Goal: Information Seeking & Learning: Learn about a topic

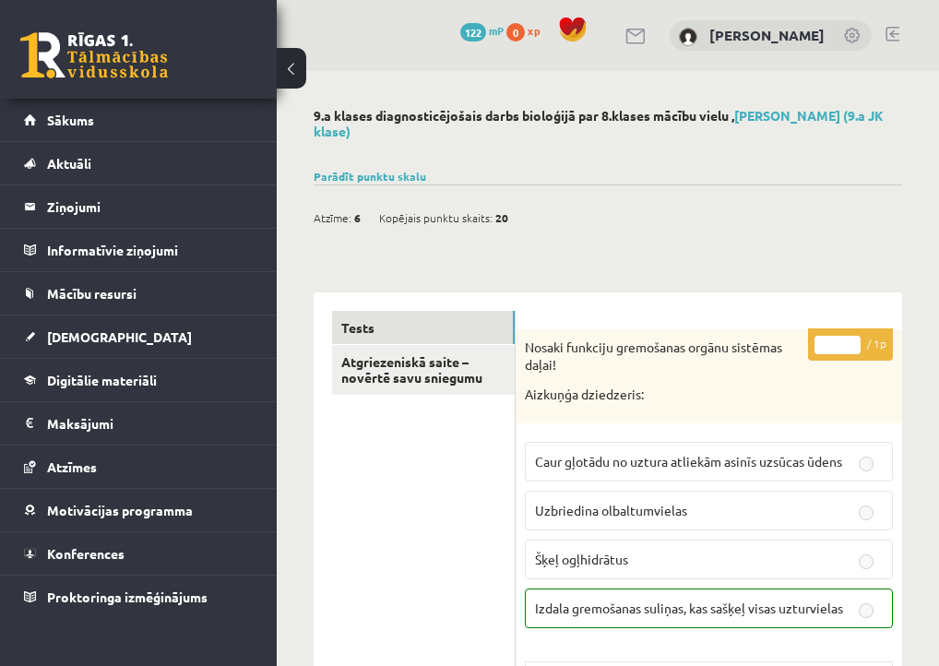
scroll to position [3307, 0]
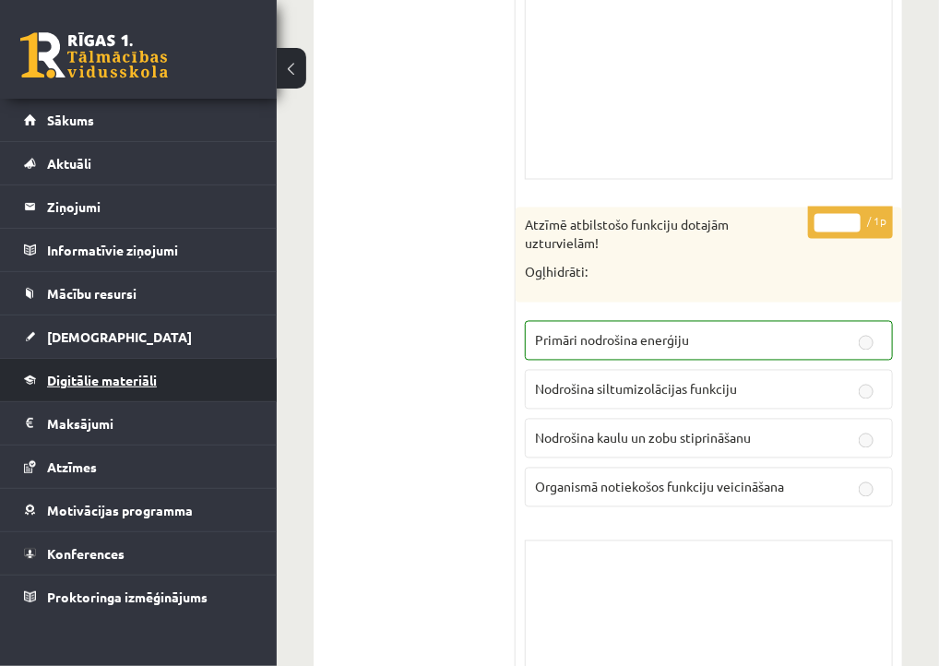
click at [128, 374] on span "Digitālie materiāli" at bounding box center [102, 380] width 110 height 17
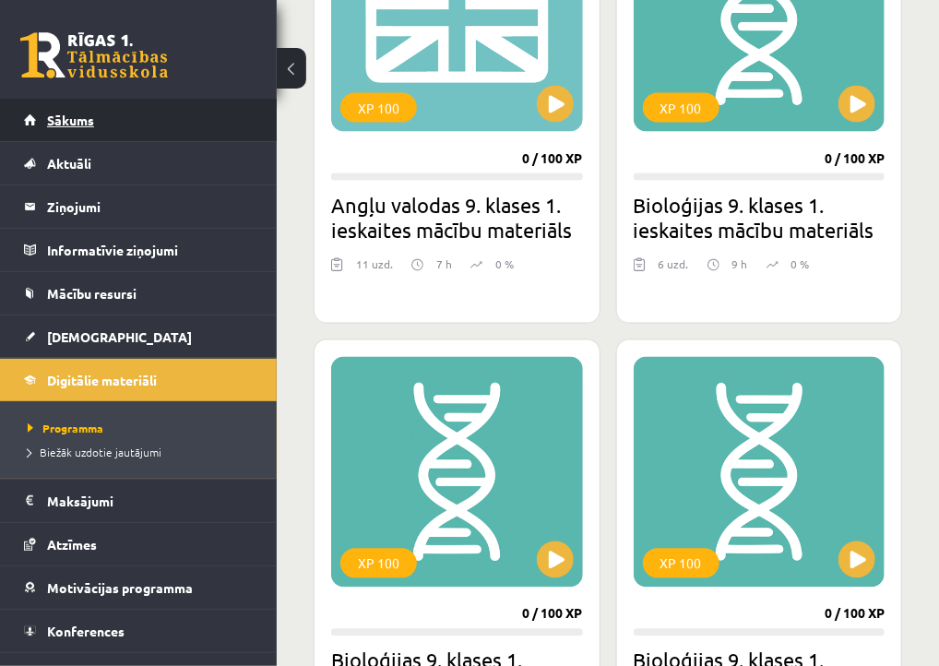
click at [53, 116] on span "Sākums" at bounding box center [70, 120] width 47 height 17
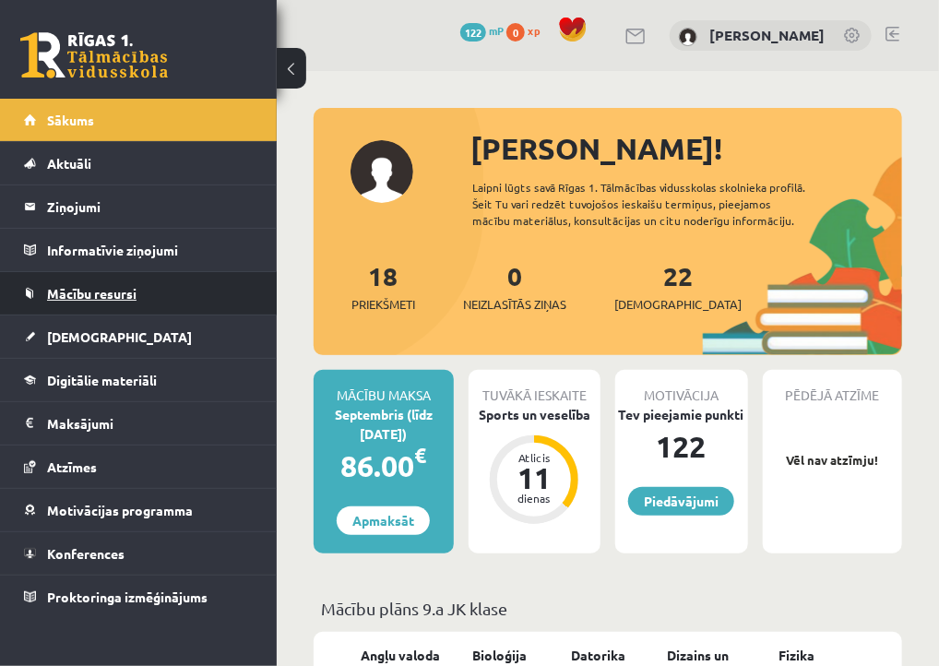
click at [137, 292] on link "Mācību resursi" at bounding box center [139, 293] width 230 height 42
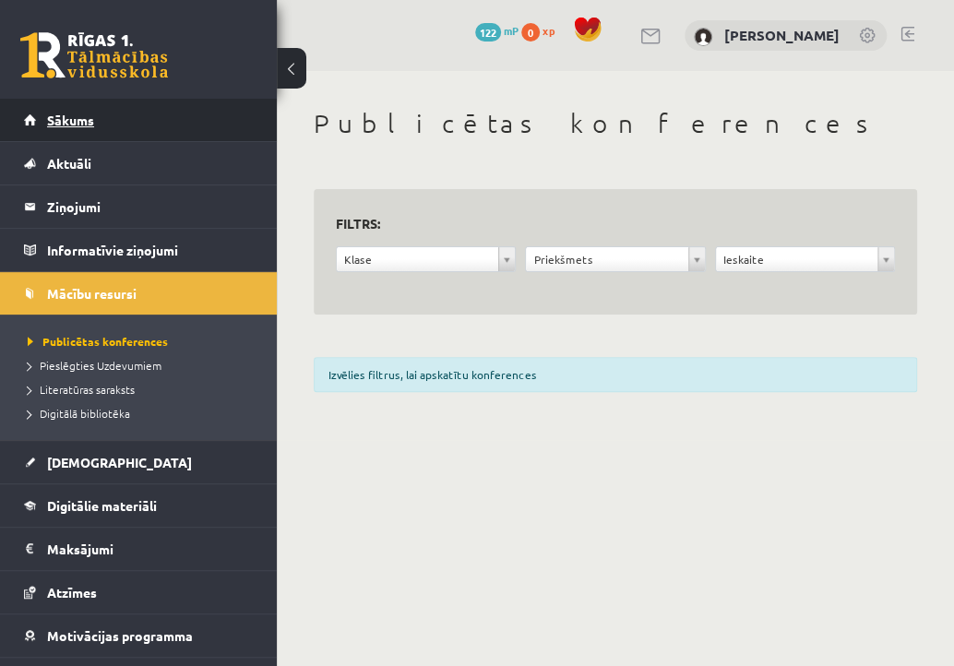
click at [67, 109] on link "Sākums" at bounding box center [139, 120] width 230 height 42
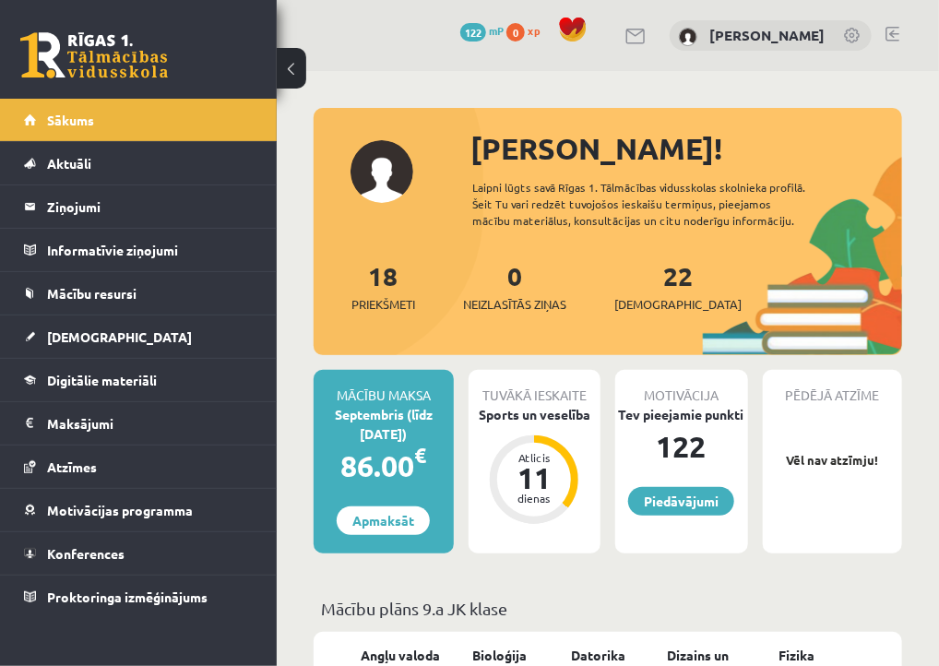
click at [514, 160] on div "[PERSON_NAME]!" at bounding box center [686, 148] width 432 height 44
click at [743, 38] on link "[PERSON_NAME]" at bounding box center [766, 35] width 115 height 18
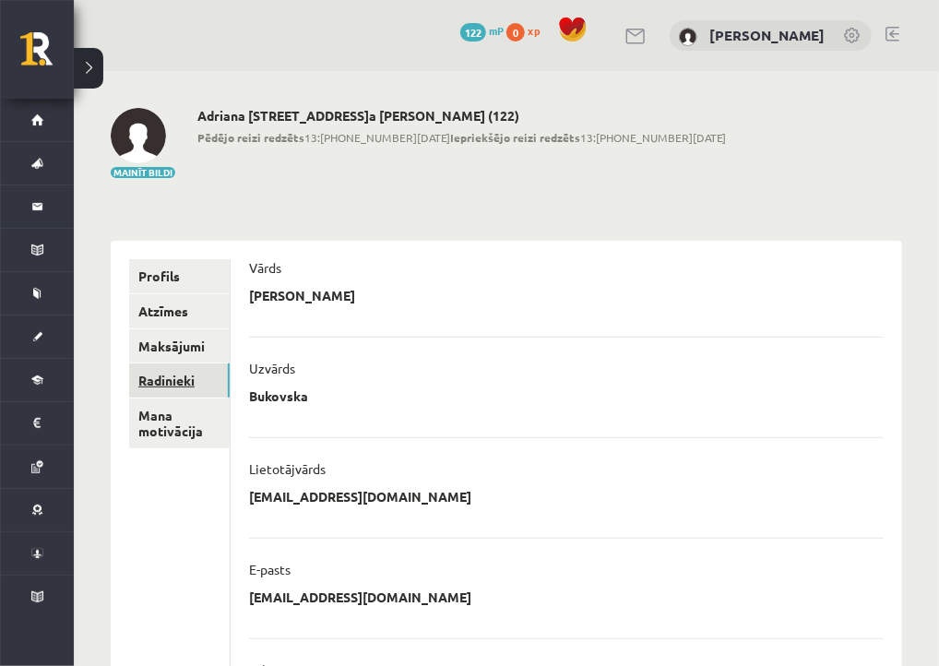
click at [178, 377] on link "Radinieki" at bounding box center [179, 380] width 101 height 34
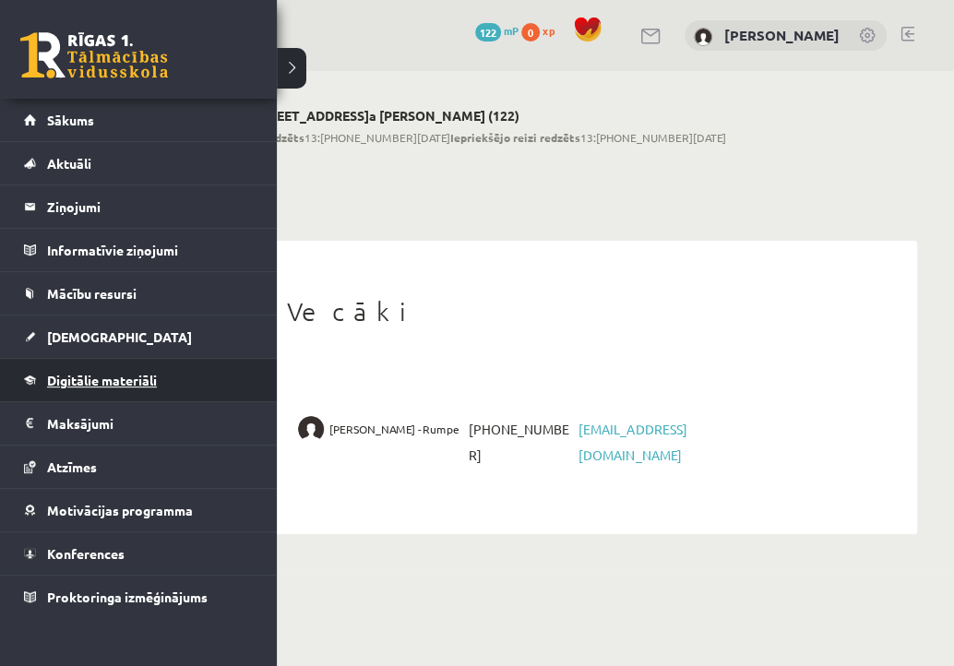
click at [100, 381] on span "Digitālie materiāli" at bounding box center [102, 380] width 110 height 17
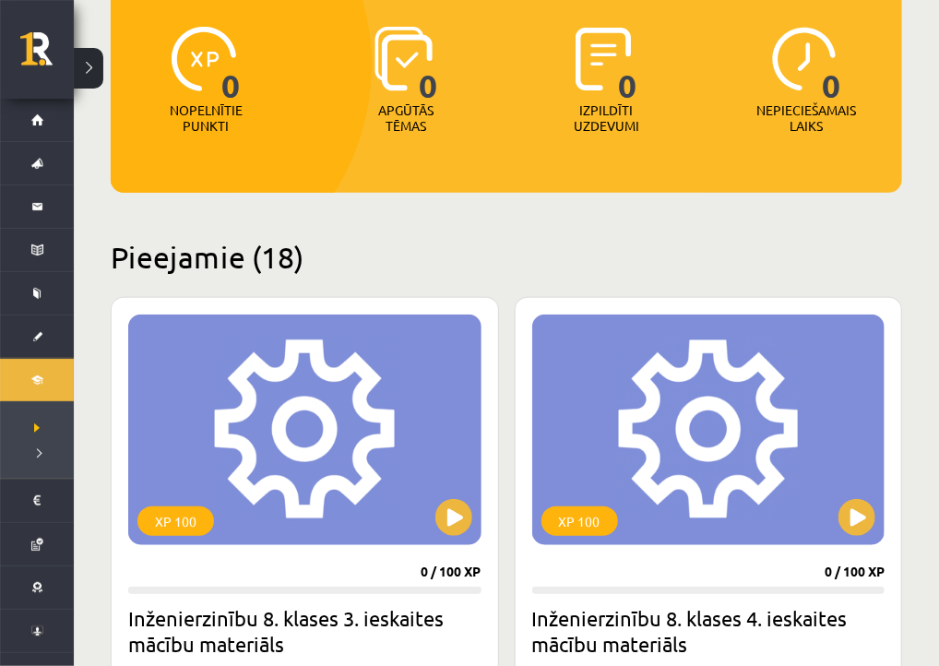
scroll to position [92, 0]
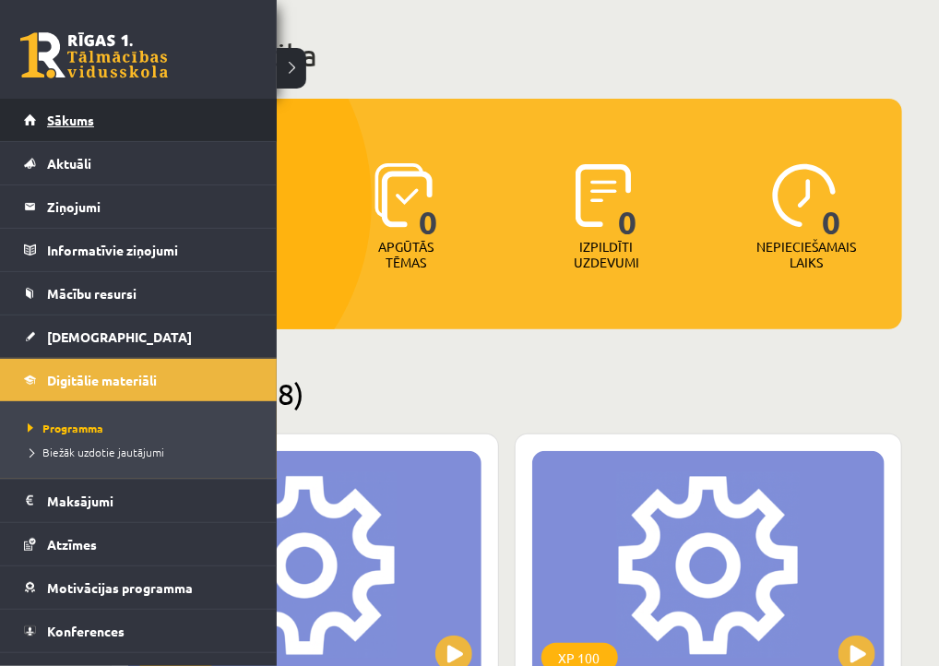
click at [148, 105] on link "Sākums" at bounding box center [139, 120] width 230 height 42
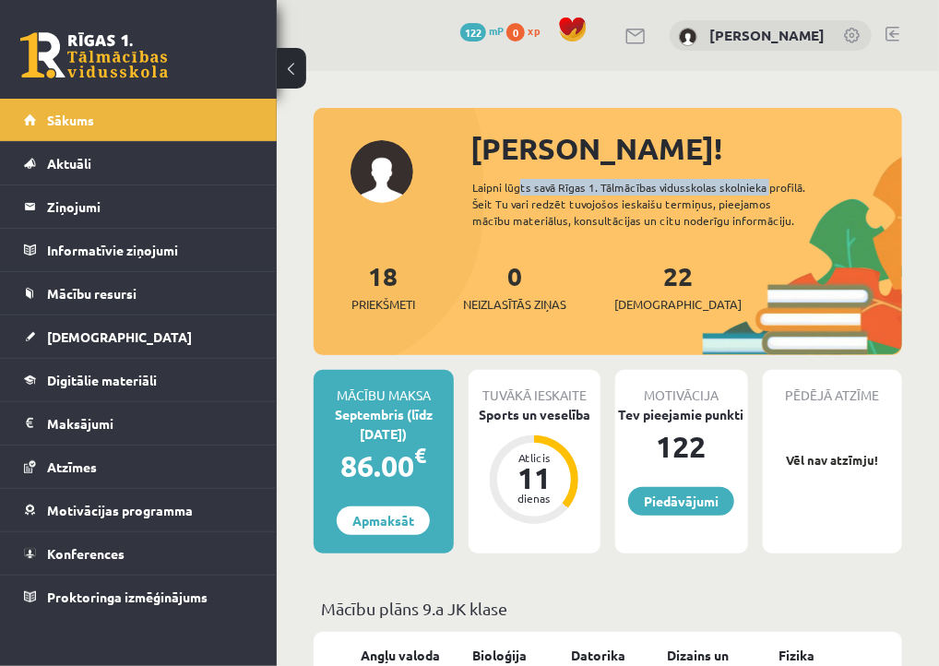
drag, startPoint x: 522, startPoint y: 174, endPoint x: 762, endPoint y: 189, distance: 240.2
click at [762, 189] on div "[PERSON_NAME]! Laipni lūgts savā Rīgas 1. Tālmācības vidusskolas skolnieka prof…" at bounding box center [608, 240] width 588 height 229
click at [781, 242] on div "Sveika, Adriana! Laipni lūgts savā Rīgas 1. Tālmācības vidusskolas skolnieka pr…" at bounding box center [608, 240] width 588 height 229
click at [775, 42] on div "[PERSON_NAME]" at bounding box center [771, 35] width 202 height 31
click at [853, 25] on div "[PERSON_NAME]" at bounding box center [771, 35] width 202 height 31
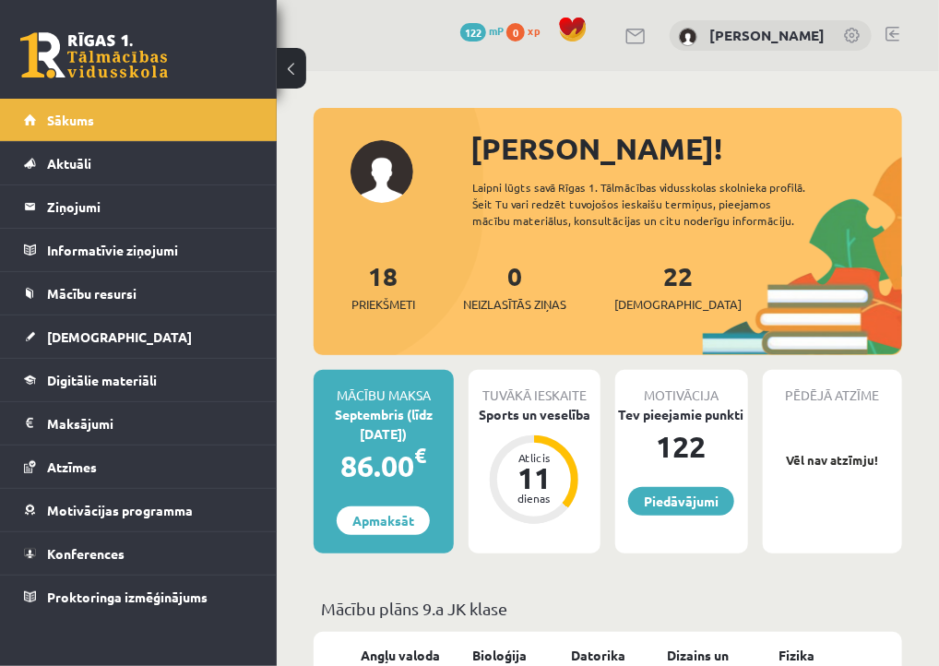
click at [853, 41] on link at bounding box center [853, 37] width 18 height 18
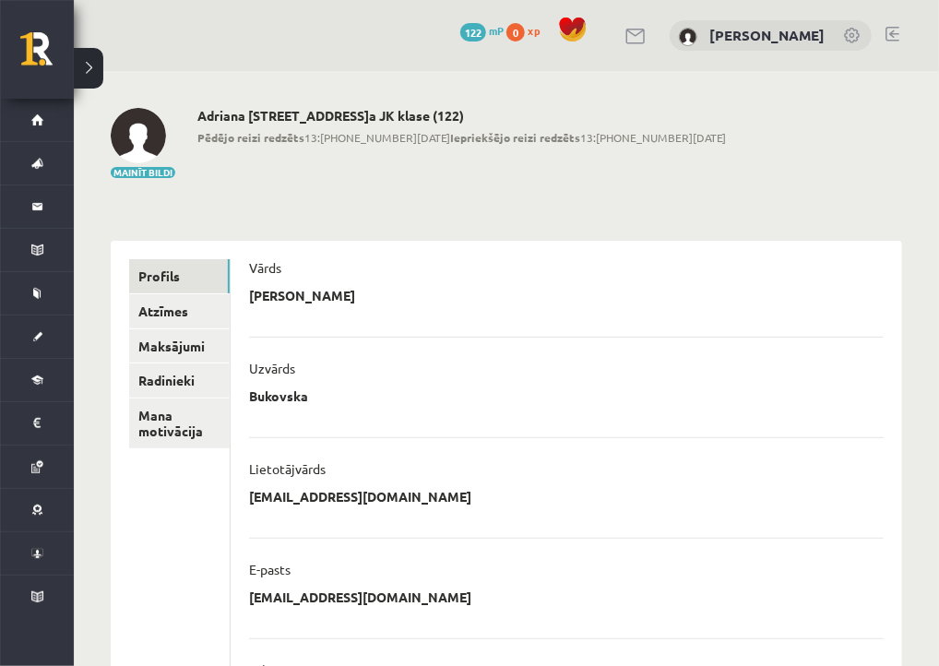
click at [81, 60] on button at bounding box center [89, 68] width 30 height 41
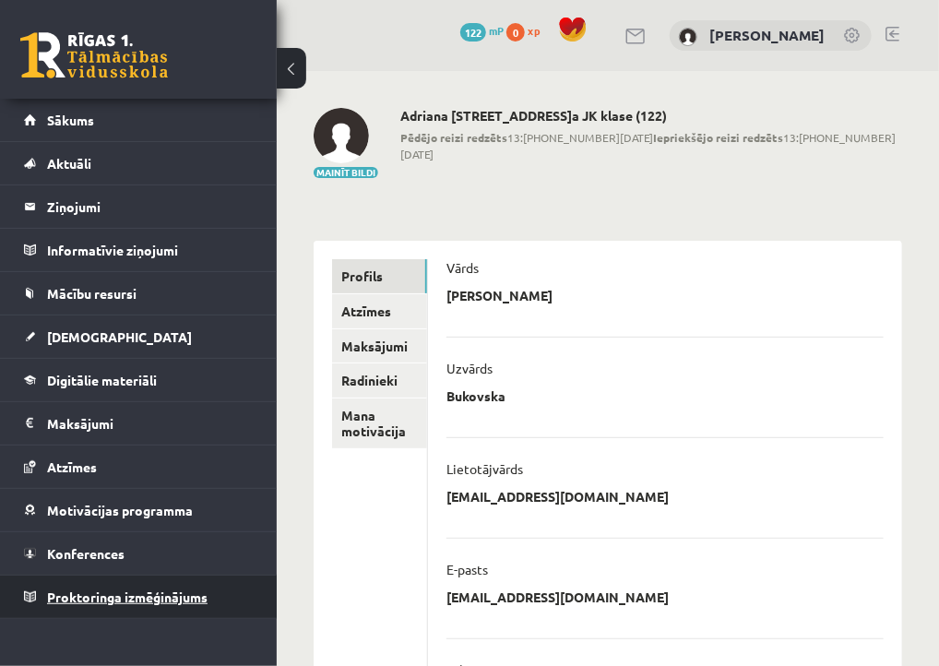
click at [159, 598] on span "Proktoringa izmēģinājums" at bounding box center [127, 596] width 160 height 17
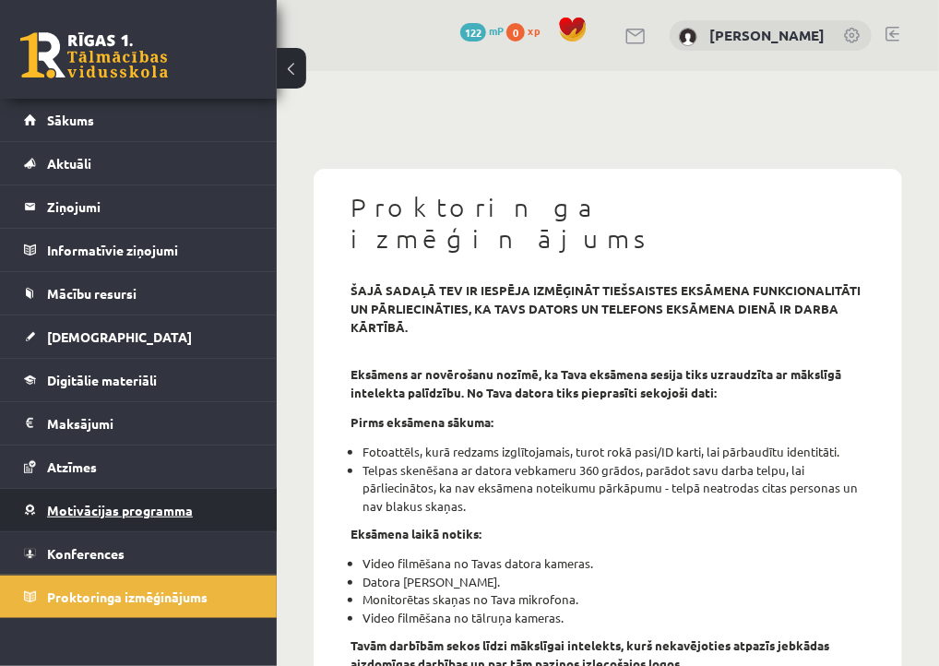
click at [151, 492] on link "Motivācijas programma" at bounding box center [139, 510] width 230 height 42
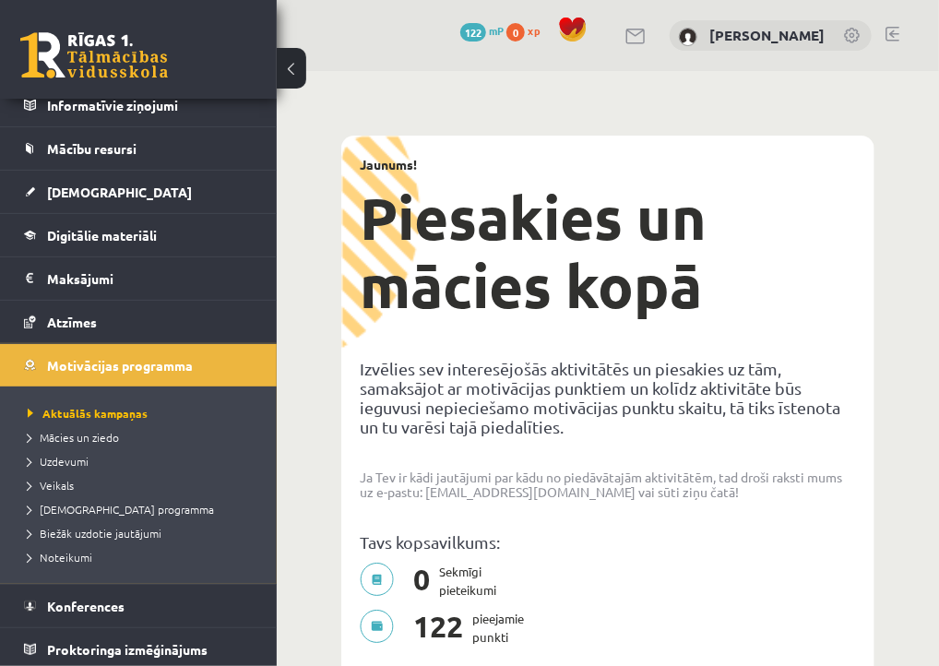
scroll to position [147, 0]
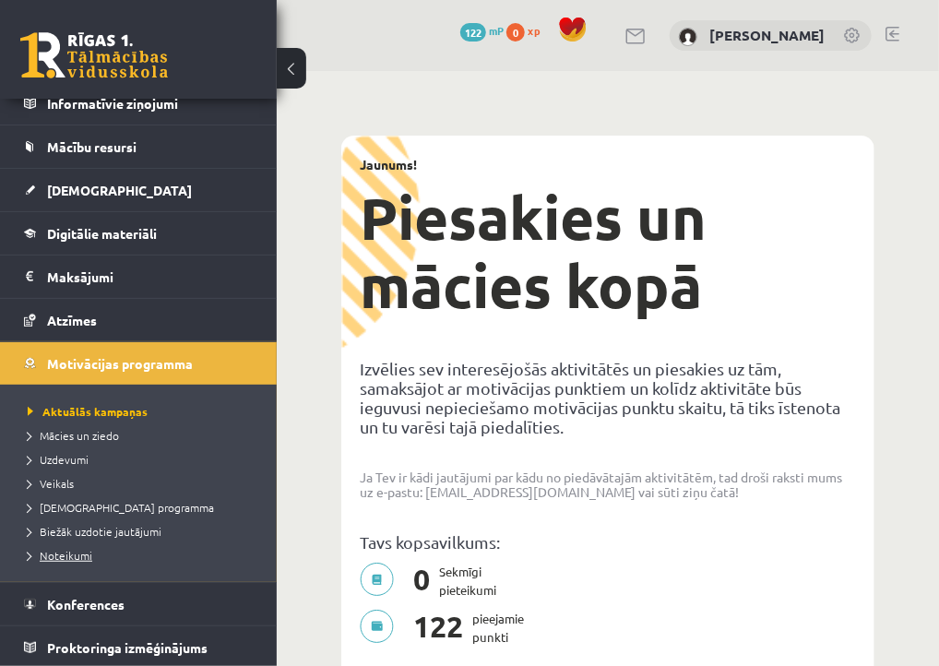
click at [99, 548] on link "Noteikumi" at bounding box center [143, 555] width 231 height 17
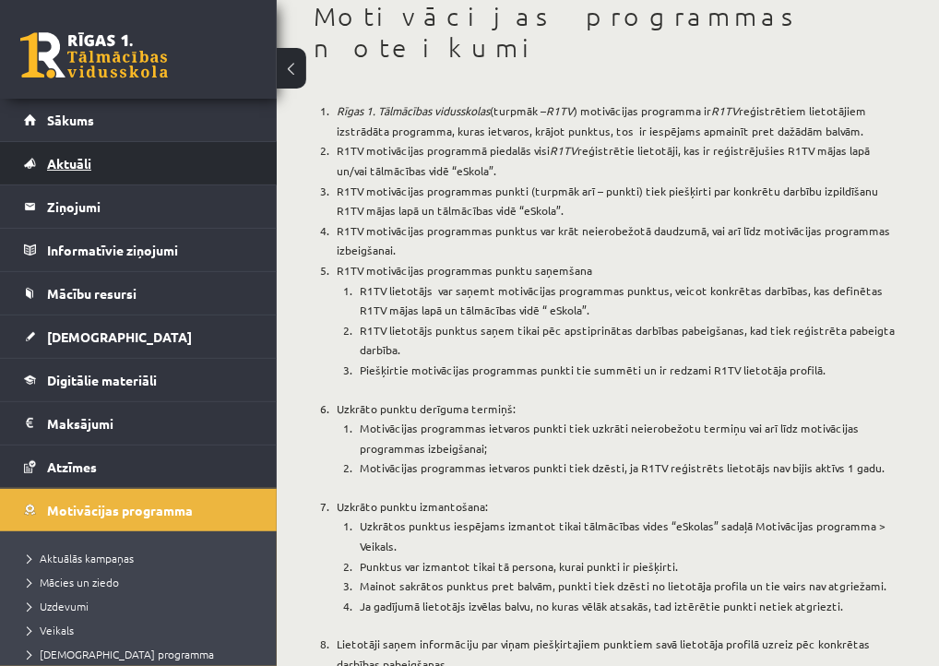
scroll to position [15, 0]
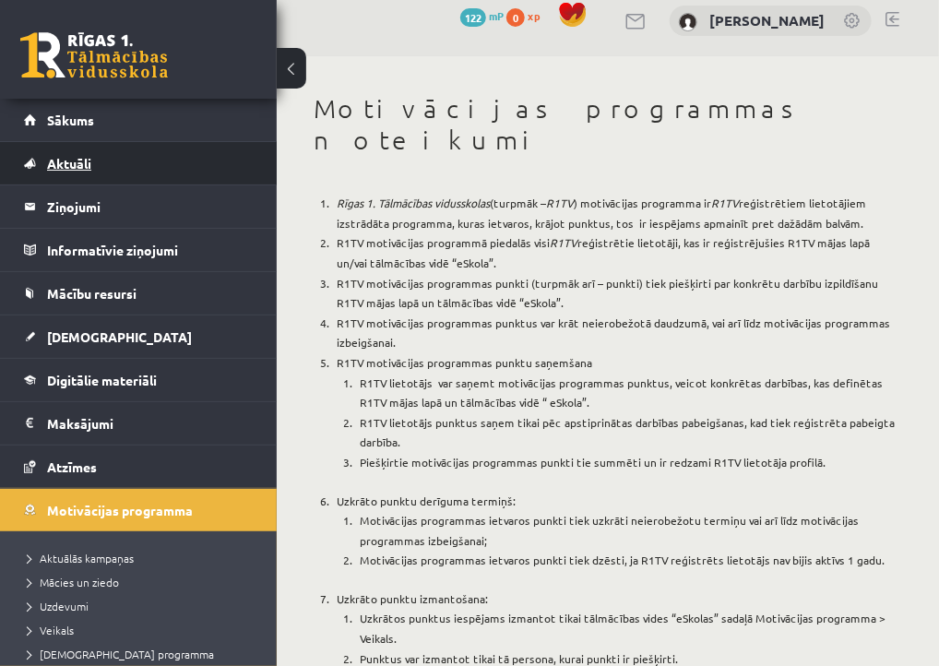
click at [70, 156] on span "Aktuāli" at bounding box center [69, 163] width 44 height 17
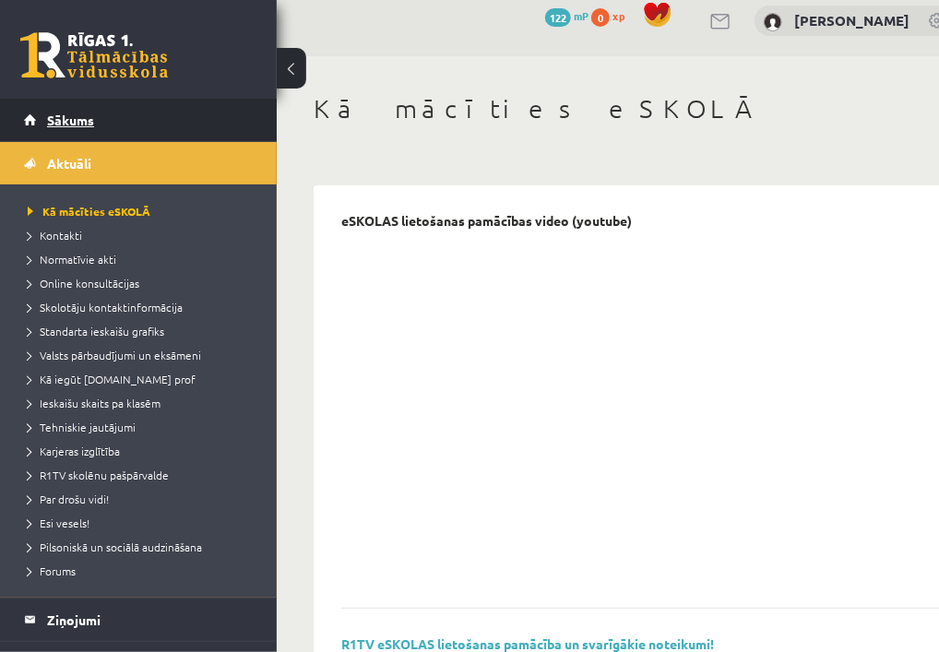
click at [67, 113] on span "Sākums" at bounding box center [70, 120] width 47 height 17
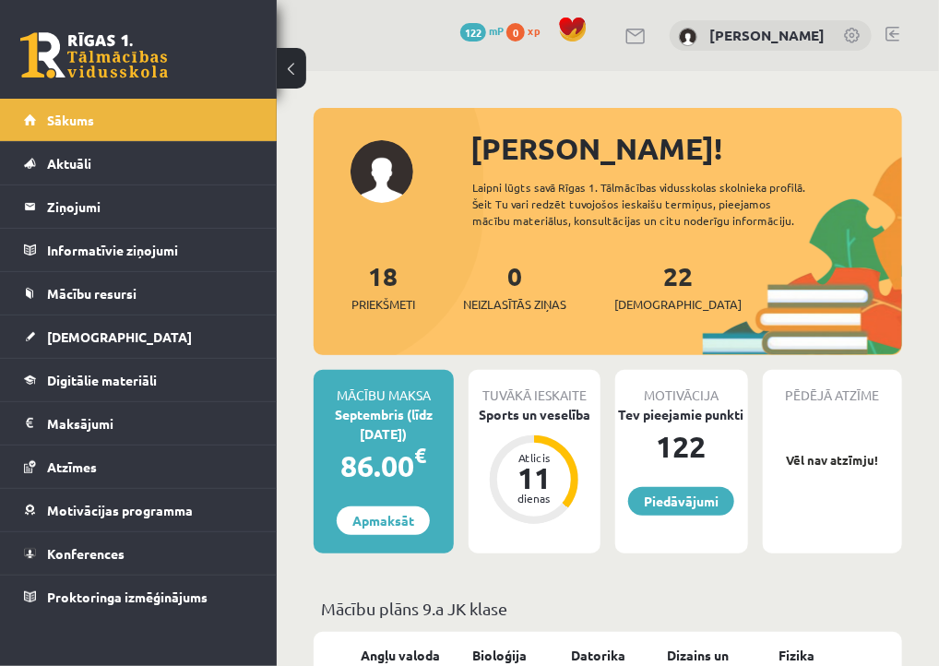
click at [415, 166] on div "[PERSON_NAME]! Laipni lūgts savā Rīgas 1. Tālmācības vidusskolas skolnieka prof…" at bounding box center [608, 240] width 588 height 229
click at [616, 125] on div at bounding box center [608, 117] width 588 height 18
click at [764, 21] on div "[PERSON_NAME]" at bounding box center [771, 35] width 202 height 31
click at [716, 27] on link "[PERSON_NAME]" at bounding box center [766, 35] width 115 height 18
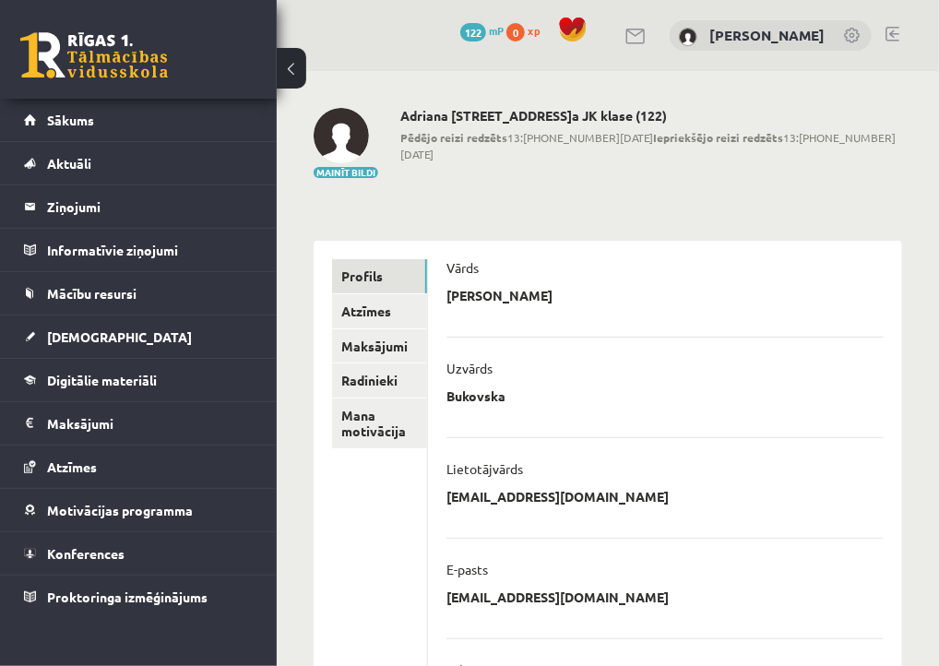
click at [288, 77] on button at bounding box center [292, 68] width 30 height 41
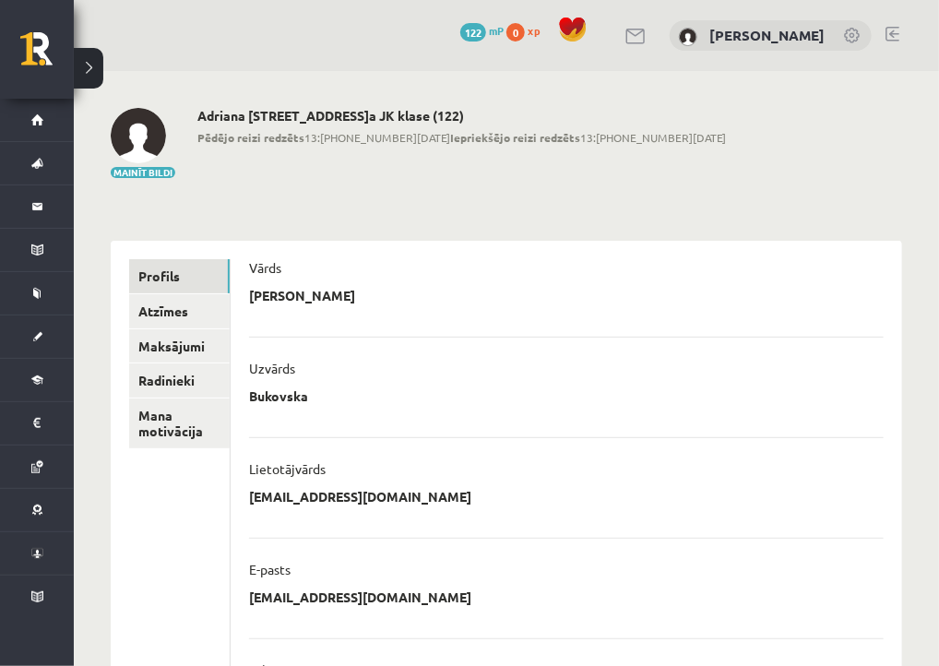
click at [633, 38] on link at bounding box center [636, 37] width 22 height 16
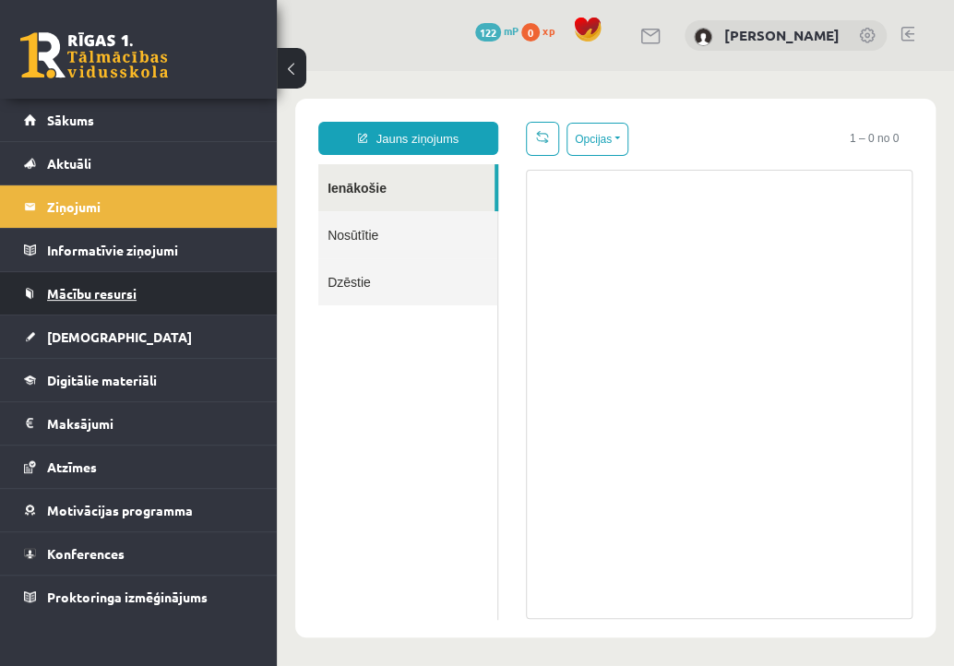
click at [114, 305] on link "Mācību resursi" at bounding box center [139, 293] width 230 height 42
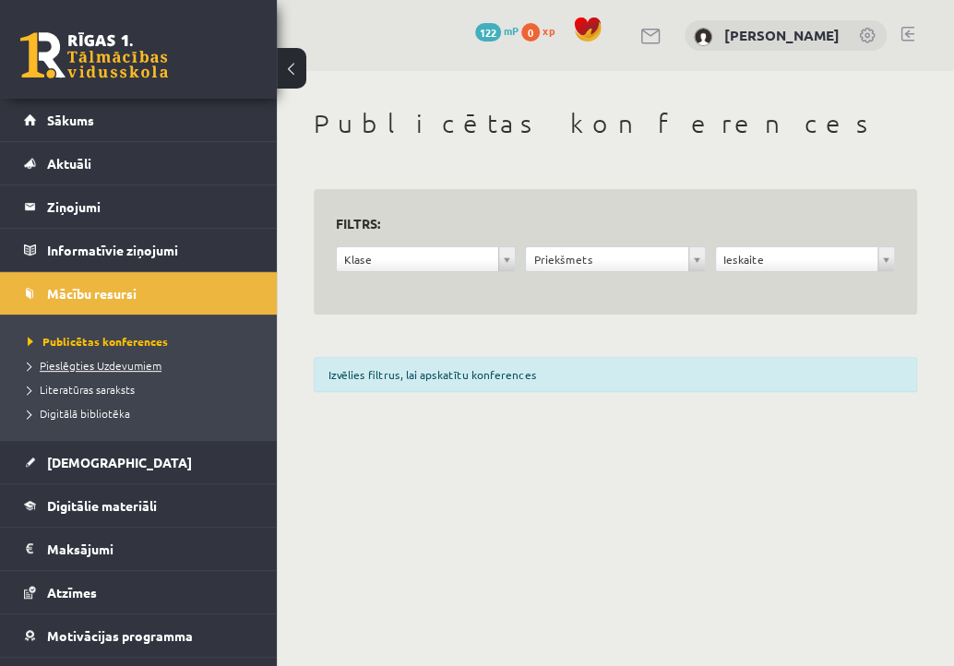
click at [113, 362] on span "Pieslēgties Uzdevumiem" at bounding box center [95, 365] width 134 height 15
click at [101, 359] on span "Pieslēgties Uzdevumiem" at bounding box center [101, 365] width 147 height 15
click at [124, 370] on span "Pieslēgties Uzdevumiem" at bounding box center [101, 365] width 147 height 15
drag, startPoint x: 0, startPoint y: 0, endPoint x: 400, endPoint y: 44, distance: 402.7
click at [400, 44] on div "0 Dāvanas 122 mP 0 xp Adriana Bukovska" at bounding box center [615, 35] width 677 height 71
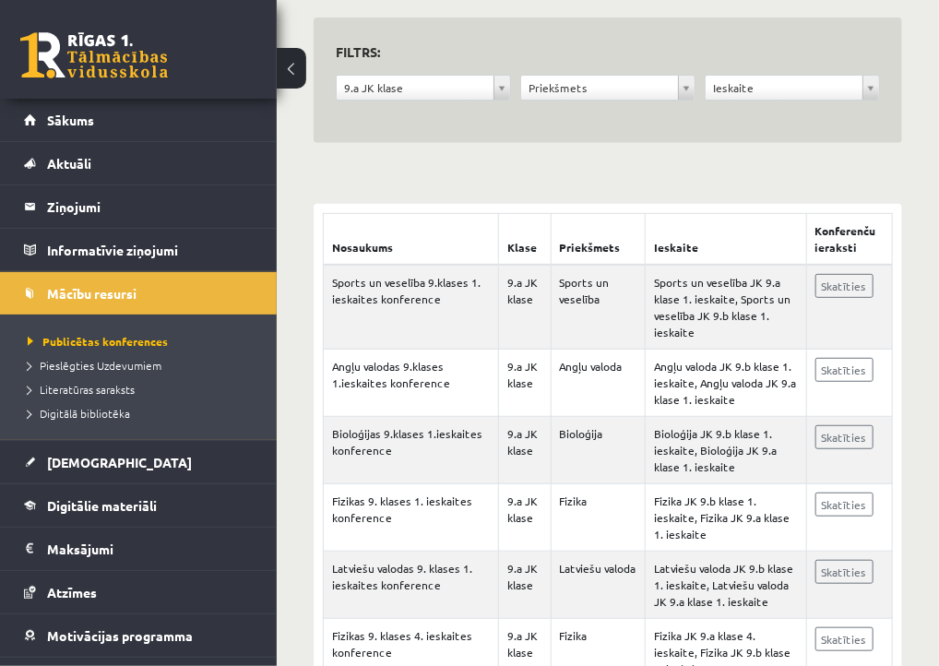
scroll to position [173, 0]
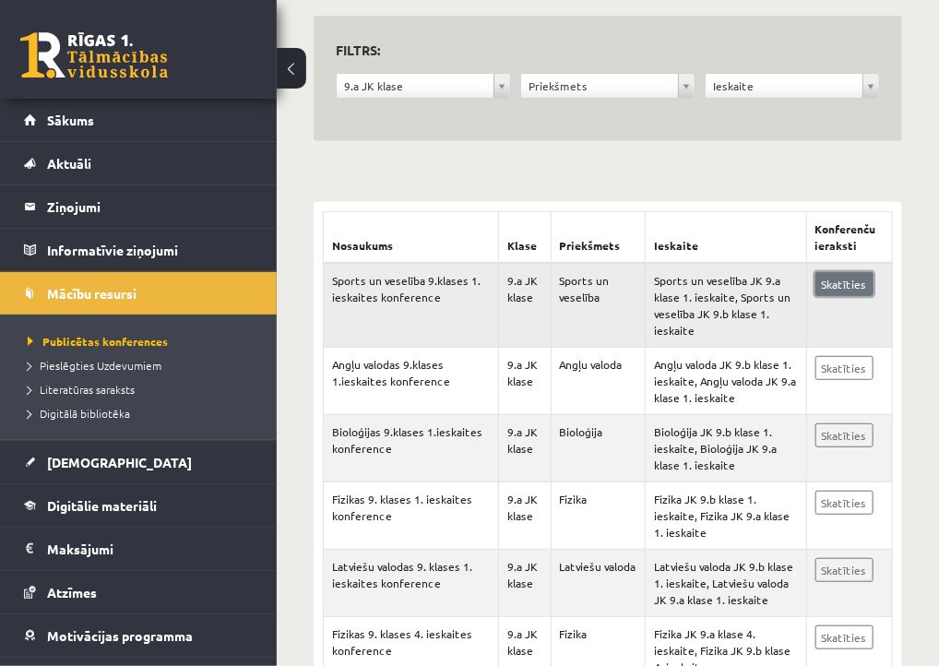
click at [841, 281] on link "Skatīties" at bounding box center [844, 284] width 58 height 24
